Goal: Find specific page/section: Find specific page/section

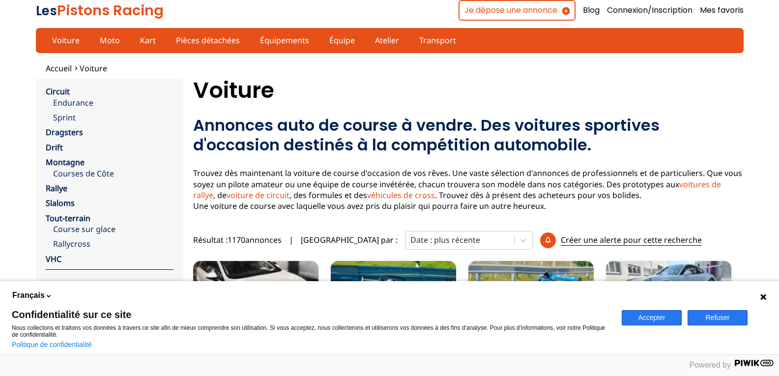
click at [762, 294] on icon at bounding box center [764, 297] width 8 height 8
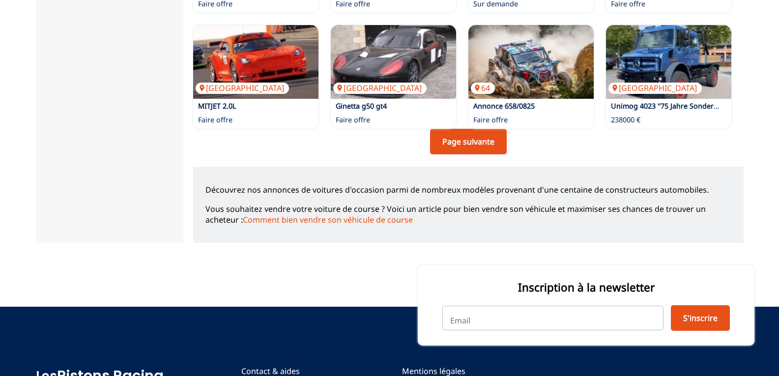
scroll to position [793, 0]
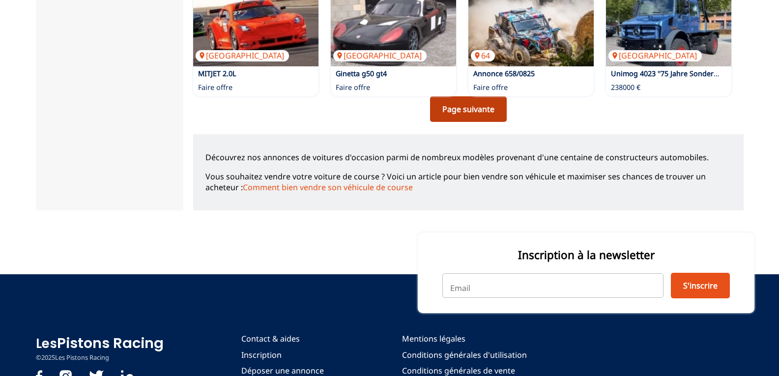
click at [478, 108] on link "Page suivante" at bounding box center [468, 109] width 77 height 26
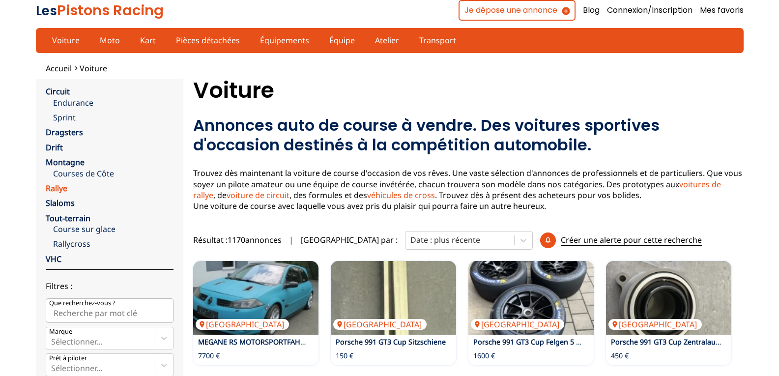
click at [54, 187] on link "Rallye" at bounding box center [57, 188] width 22 height 11
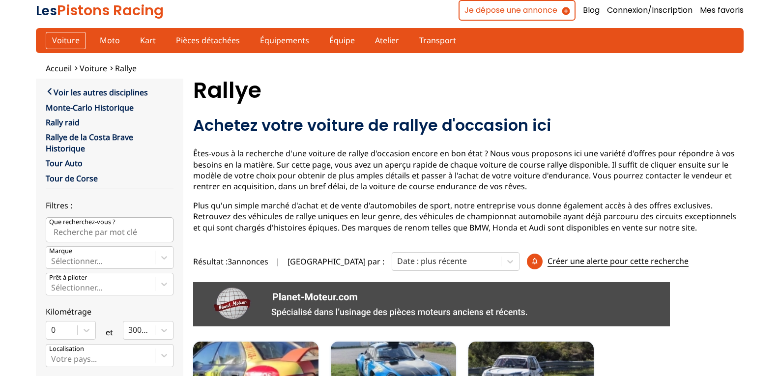
click at [60, 39] on link "Voiture" at bounding box center [66, 40] width 40 height 17
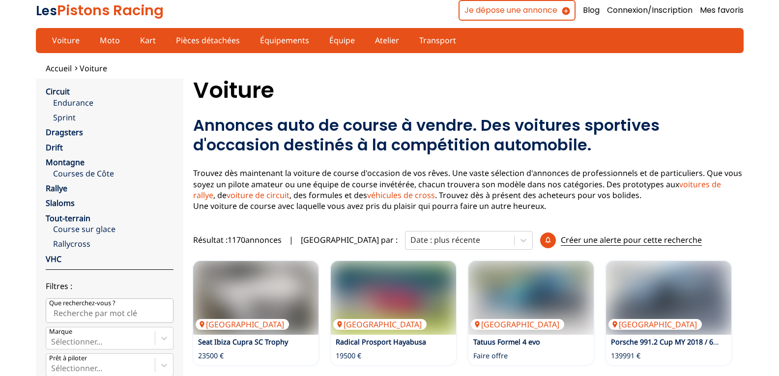
scroll to position [9, 0]
